Goal: Task Accomplishment & Management: Complete application form

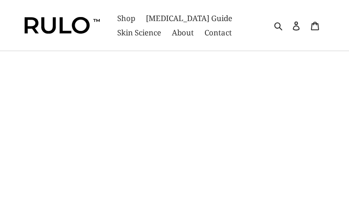
type input "lXFjevyhScQnq"
type input "BtnoSyALKGdpp"
type input "fufarozi390@gmail.com"
